Goal: Task Accomplishment & Management: Use online tool/utility

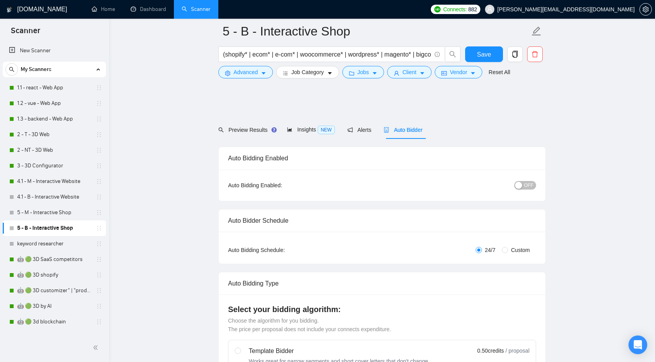
scroll to position [1482, 0]
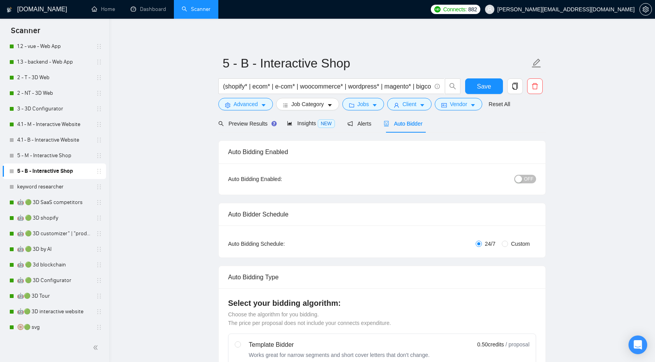
scroll to position [94, 0]
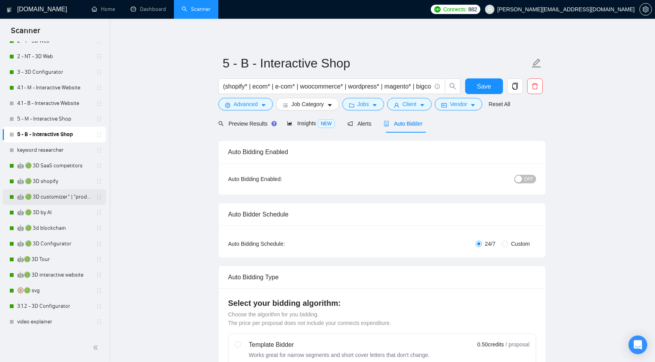
click at [55, 197] on link "🤖 🟢 3D customizer" | "product customizer"" at bounding box center [54, 197] width 74 height 16
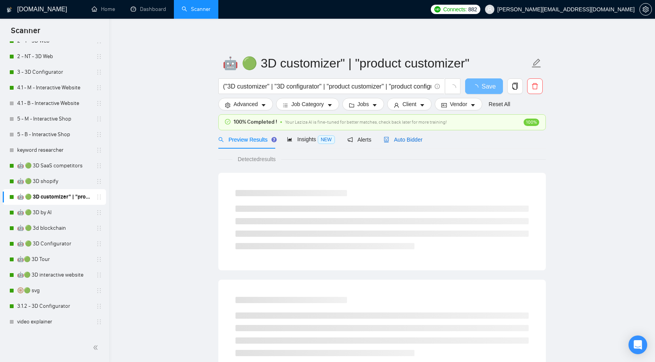
click at [413, 139] on span "Auto Bidder" at bounding box center [402, 139] width 39 height 6
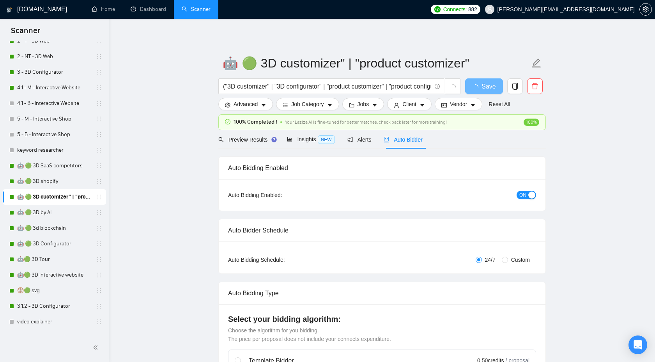
checkbox input "true"
